Goal: Download file/media

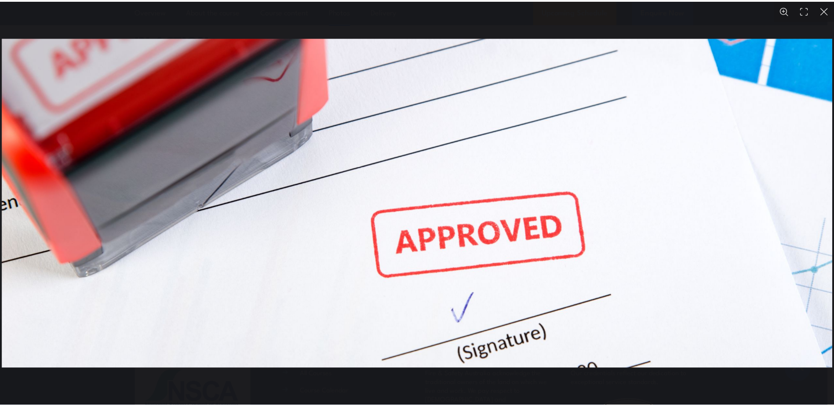
scroll to position [2038, 0]
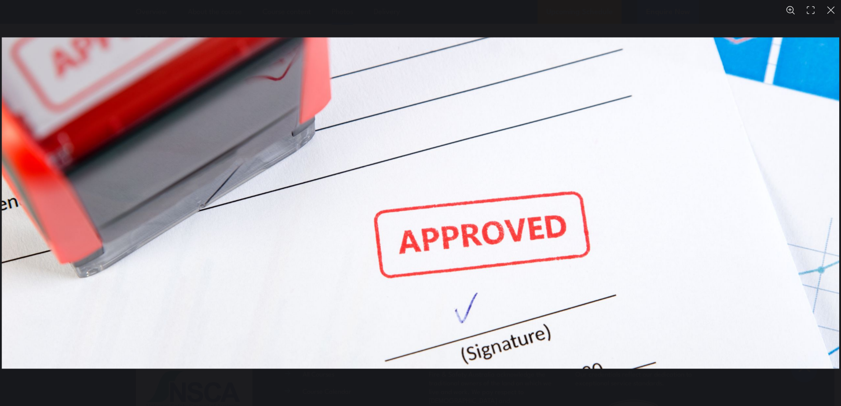
click at [833, 8] on button "You can close this modal content with the ESC key" at bounding box center [831, 10] width 20 height 20
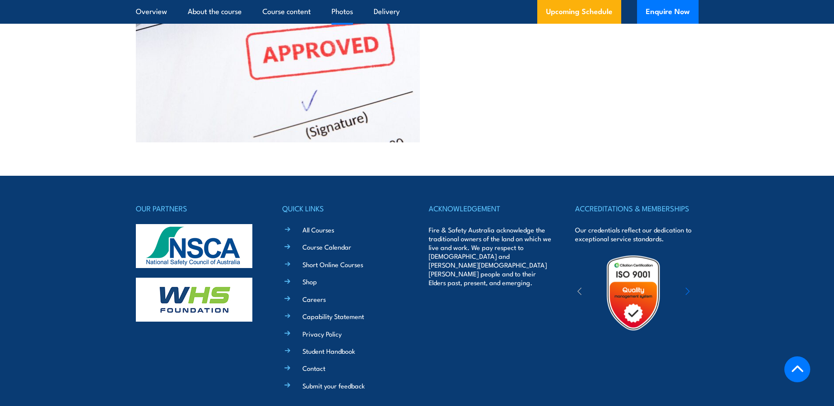
scroll to position [2227, 0]
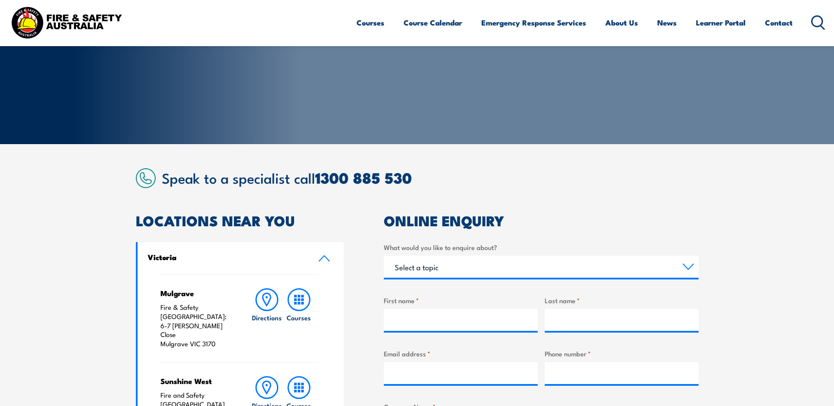
scroll to position [176, 0]
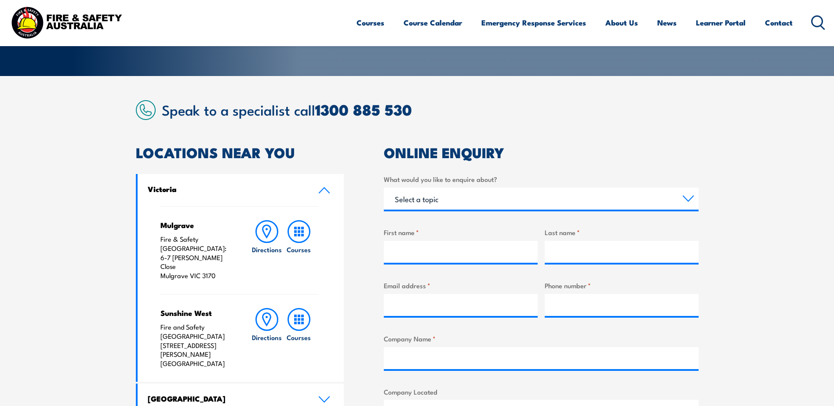
click at [324, 189] on icon at bounding box center [324, 190] width 10 height 5
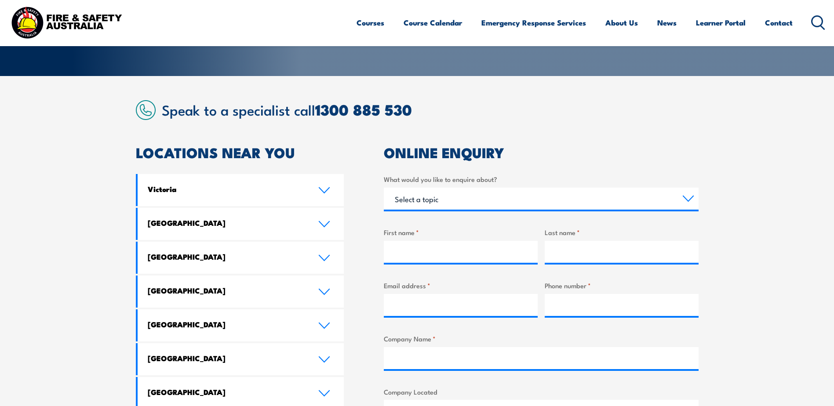
click at [819, 22] on icon at bounding box center [819, 22] width 14 height 15
click at [820, 24] on icon at bounding box center [819, 22] width 14 height 15
click at [810, 24] on div "Courses Course Calendar Emergency Response Services Services Overview Emergency…" at bounding box center [591, 23] width 469 height 38
click at [817, 21] on icon at bounding box center [819, 22] width 14 height 15
click at [434, 22] on link "Course Calendar" at bounding box center [433, 22] width 59 height 23
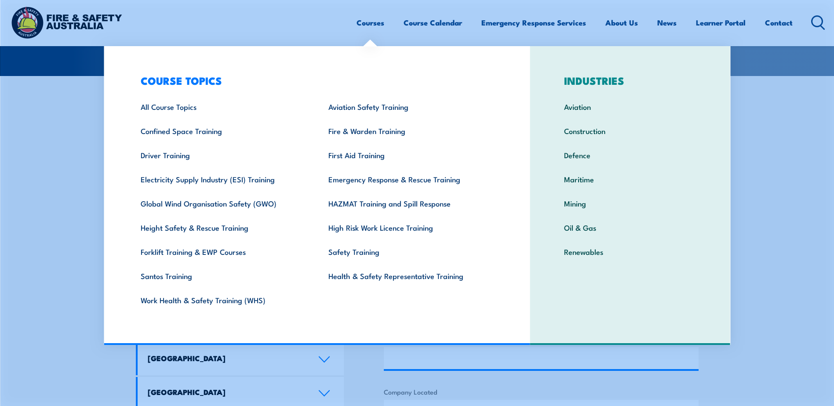
click at [361, 18] on link "Courses" at bounding box center [371, 22] width 28 height 23
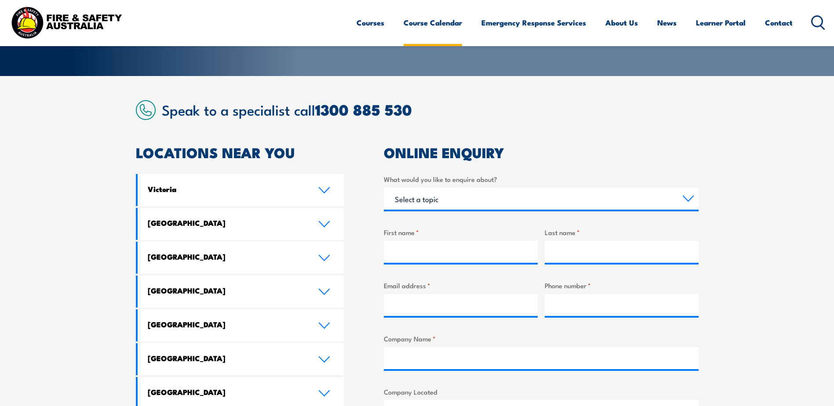
click at [413, 19] on link "Course Calendar" at bounding box center [433, 22] width 59 height 23
click at [820, 18] on icon at bounding box center [819, 22] width 14 height 15
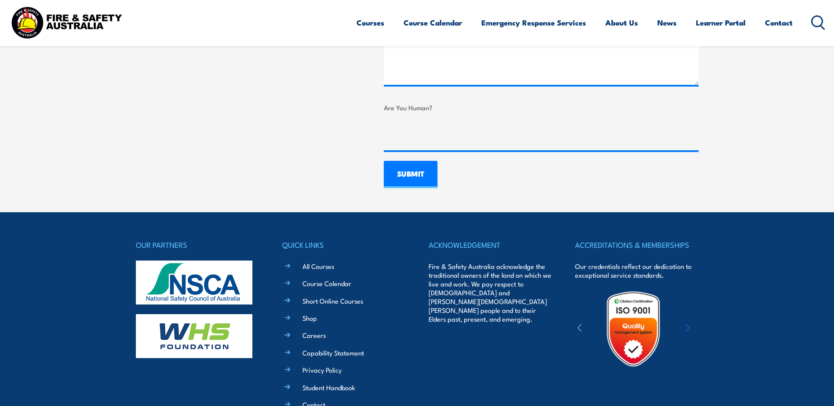
scroll to position [432, 0]
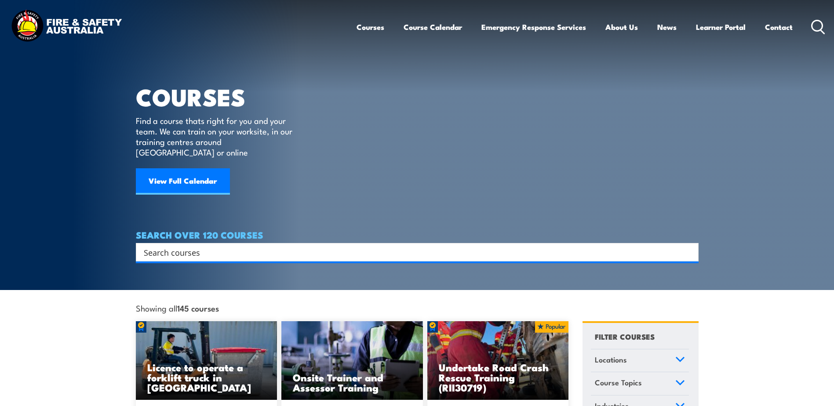
click at [478, 246] on input "Search input" at bounding box center [412, 252] width 536 height 13
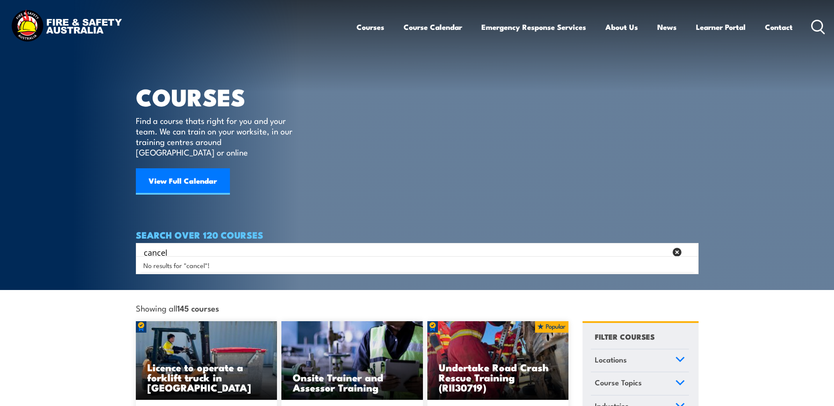
type input "cancel"
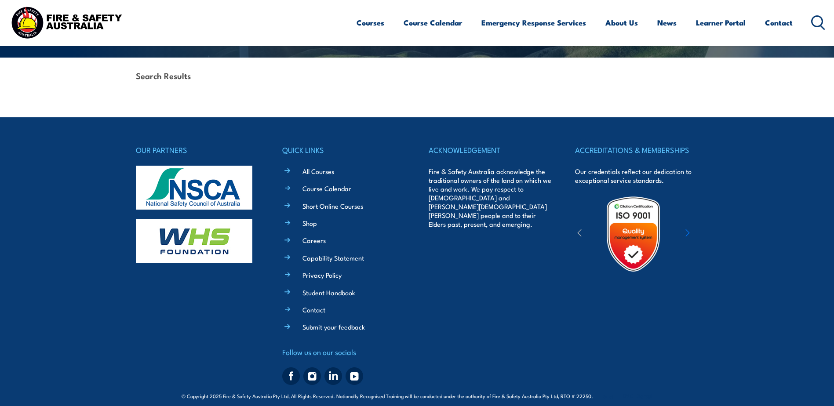
scroll to position [203, 0]
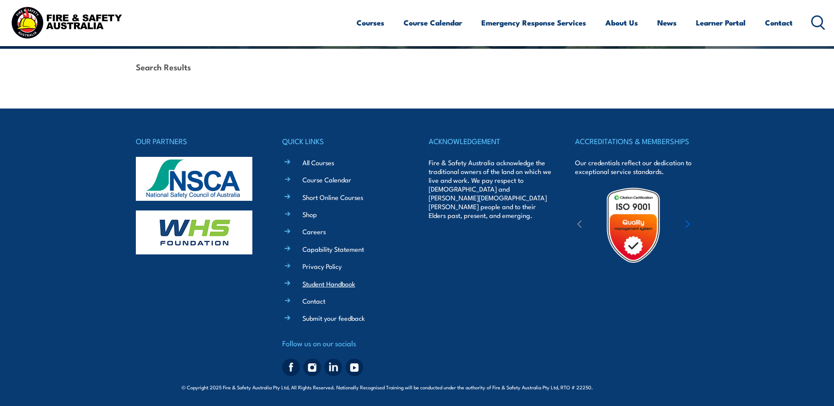
click at [325, 281] on link "Student Handbook" at bounding box center [329, 283] width 53 height 9
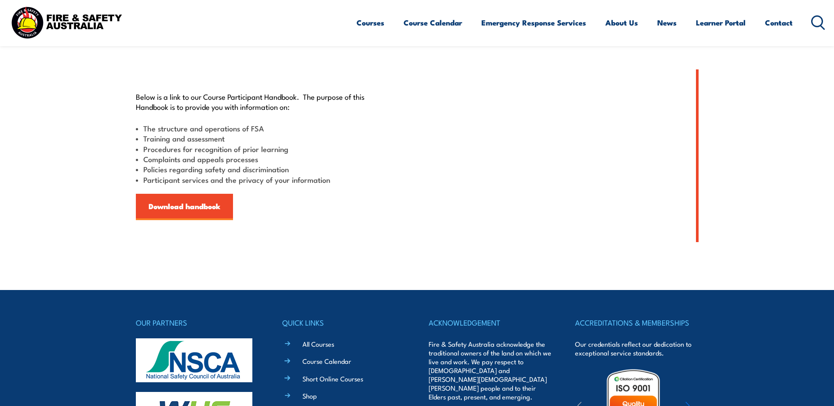
scroll to position [220, 0]
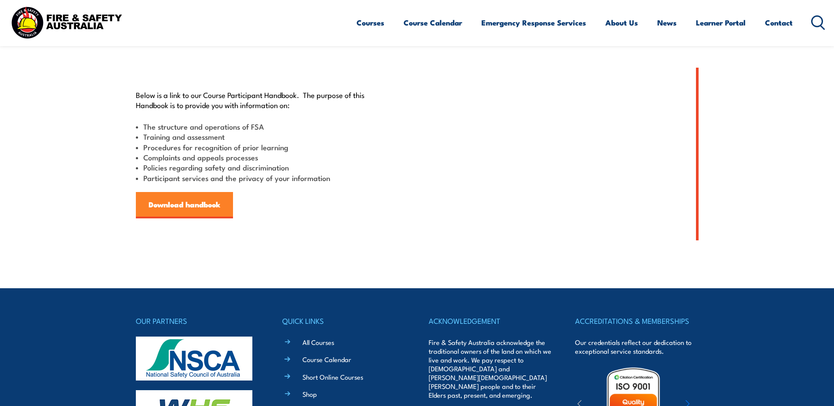
click at [180, 212] on link "Download handbook" at bounding box center [184, 205] width 97 height 26
